Goal: Task Accomplishment & Management: Use online tool/utility

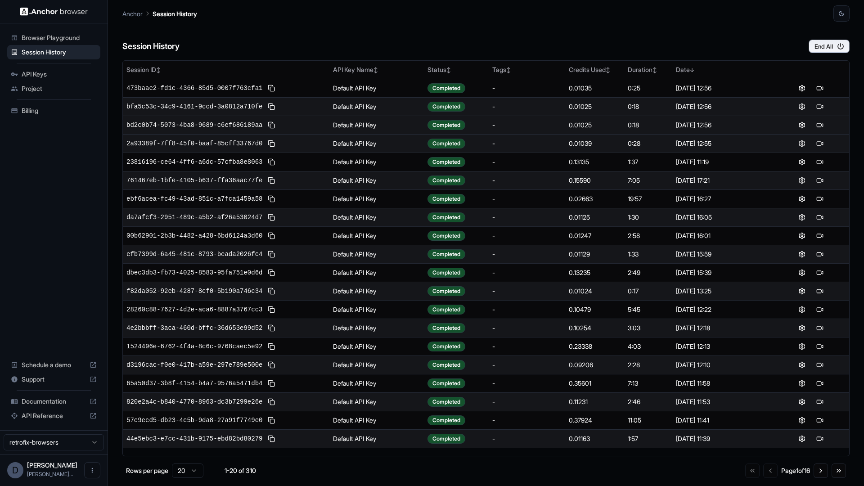
click at [336, 131] on td "Default API Key" at bounding box center [376, 125] width 94 height 18
click at [821, 127] on button at bounding box center [819, 125] width 11 height 11
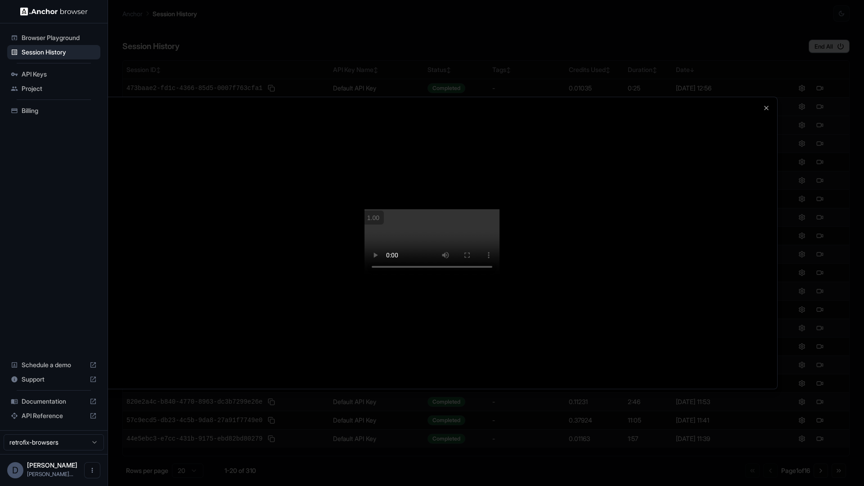
click at [777, 211] on div "Close" at bounding box center [431, 243] width 691 height 292
click at [810, 171] on div at bounding box center [432, 243] width 864 height 486
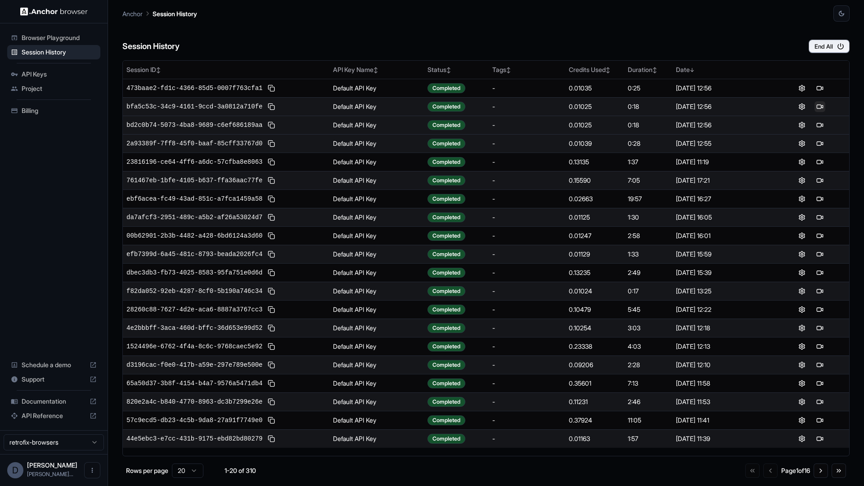
click at [820, 109] on button at bounding box center [819, 106] width 11 height 11
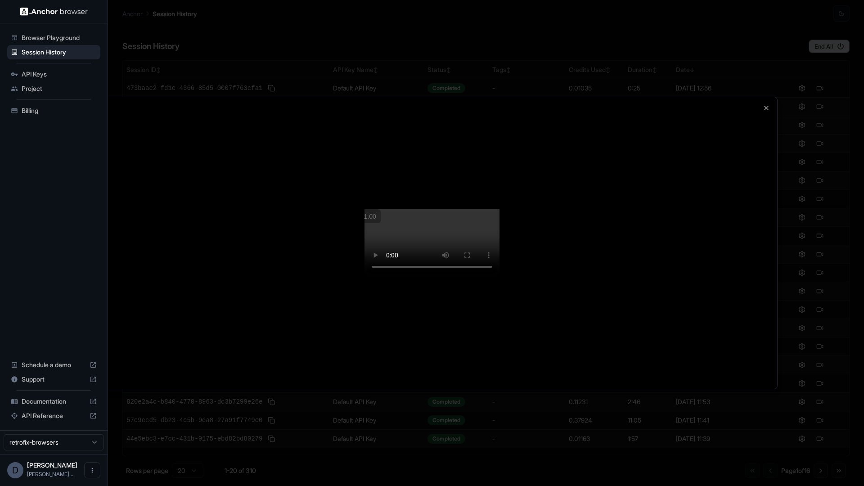
click at [824, 99] on div at bounding box center [432, 243] width 864 height 486
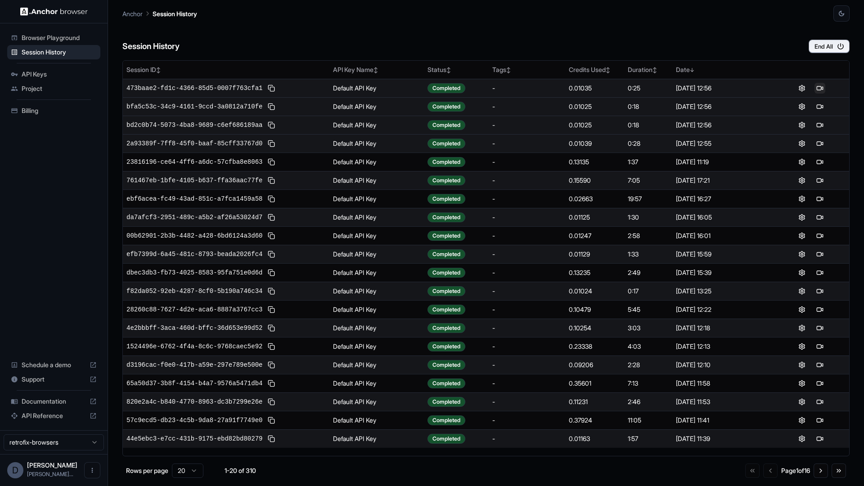
click at [823, 90] on button at bounding box center [819, 88] width 11 height 11
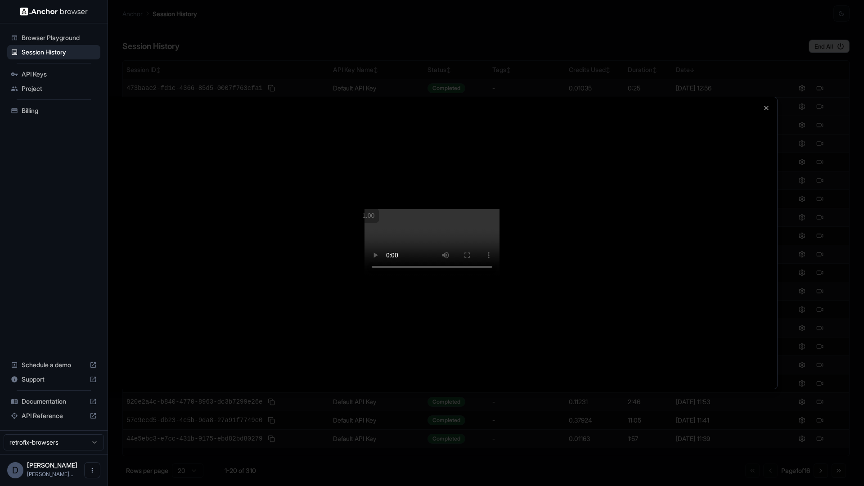
click at [792, 224] on div at bounding box center [432, 243] width 864 height 486
